Goal: Task Accomplishment & Management: Use online tool/utility

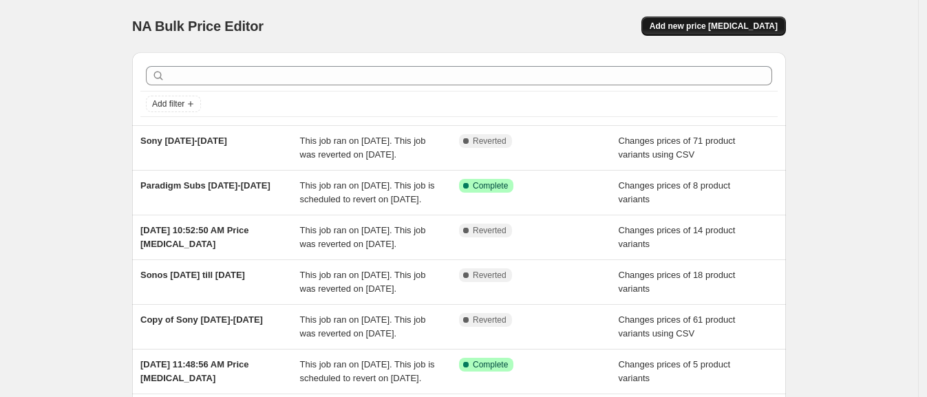
click at [734, 21] on span "Add new price [MEDICAL_DATA]" at bounding box center [714, 26] width 128 height 11
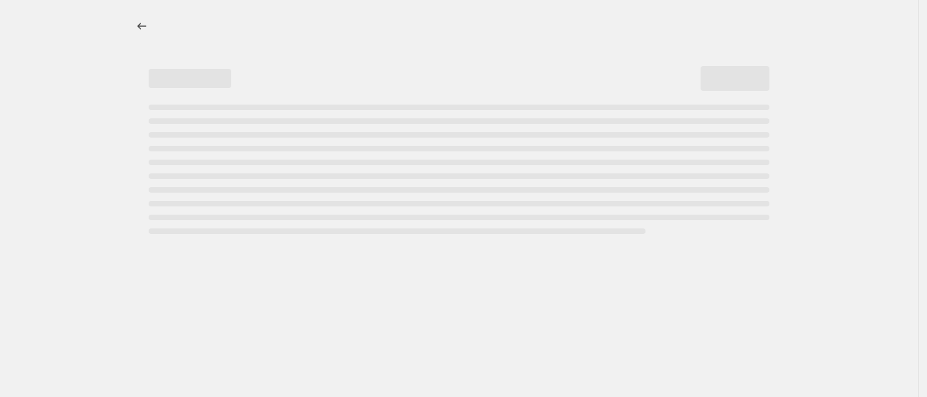
select select "percentage"
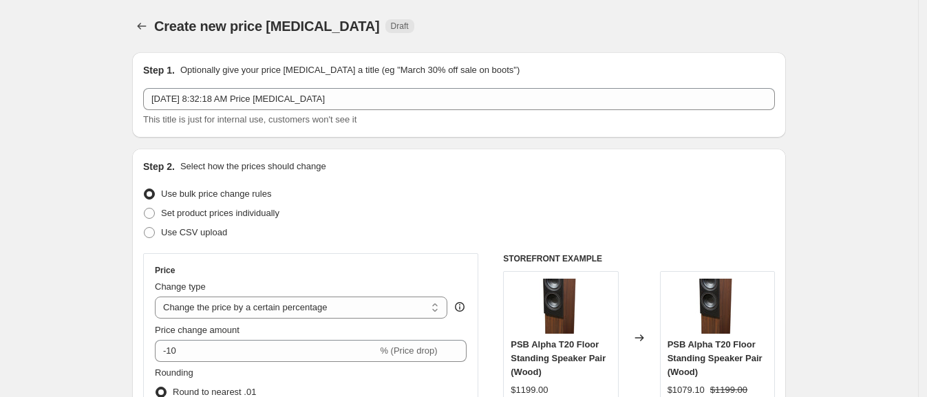
scroll to position [58, 0]
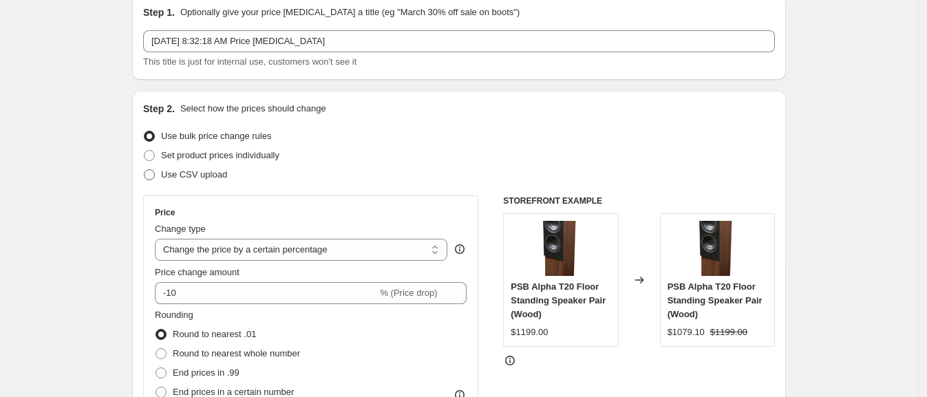
click at [205, 172] on span "Use CSV upload" at bounding box center [194, 174] width 66 height 10
click at [145, 170] on input "Use CSV upload" at bounding box center [144, 169] width 1 height 1
radio input "true"
